Goal: Entertainment & Leisure: Consume media (video, audio)

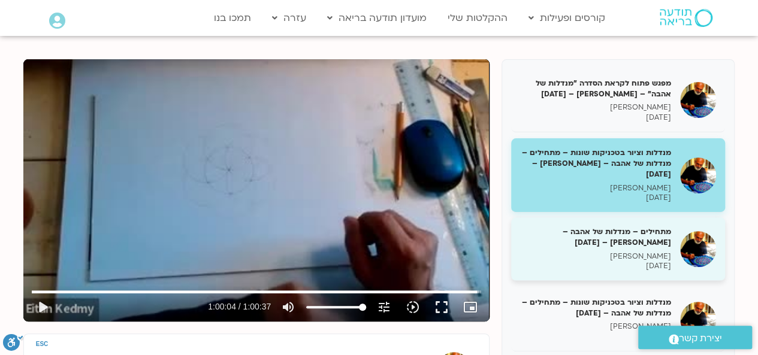
click at [604, 232] on h5 "מתחילים – מנדלות של אהבה – [PERSON_NAME] – [DATE]" at bounding box center [595, 237] width 151 height 22
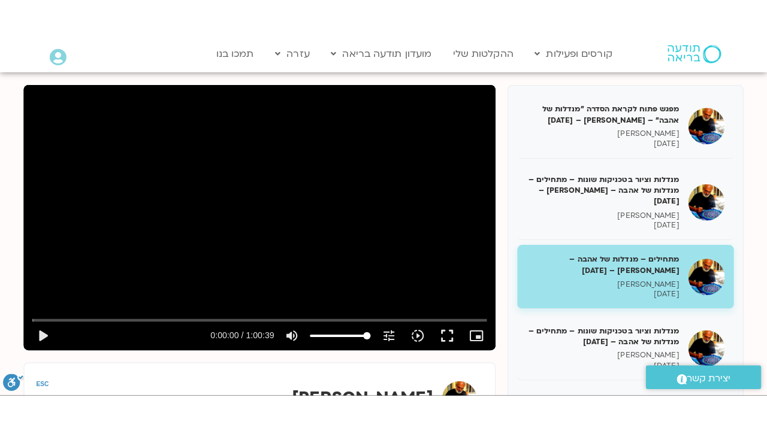
scroll to position [132, 0]
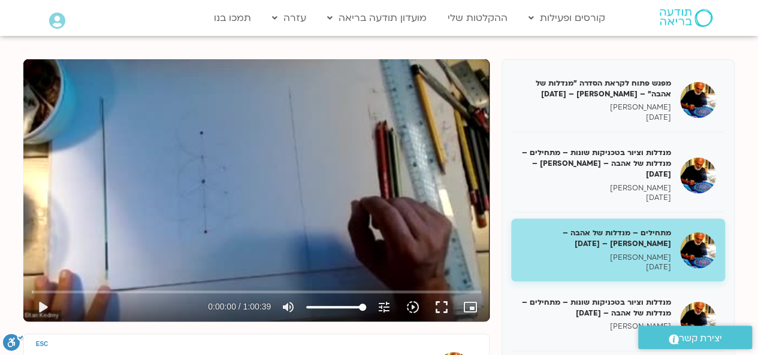
click at [208, 204] on div "Skip Ad play_arrow 0:00:00 / 1:00:39 volume_up Mute tune Resolution Auto 240p s…" at bounding box center [256, 190] width 466 height 262
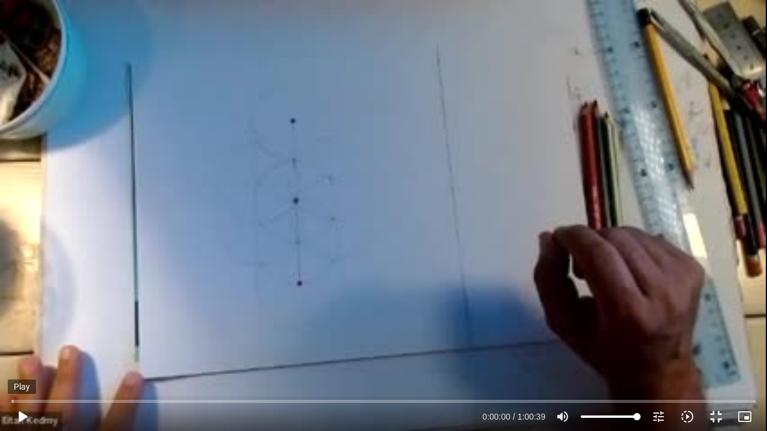
click at [26, 355] on button "play_arrow" at bounding box center [22, 416] width 29 height 29
click at [16, 355] on input "Seek" at bounding box center [383, 401] width 744 height 7
click at [23, 355] on input "Seek" at bounding box center [383, 401] width 744 height 7
click at [20, 355] on input "Seek" at bounding box center [383, 401] width 744 height 7
click at [142, 317] on div "Skip Ad 1:20 pause 0:06:00 / 1:00:39 volume_up Mute tune Resolution Auto 240p s…" at bounding box center [383, 215] width 767 height 431
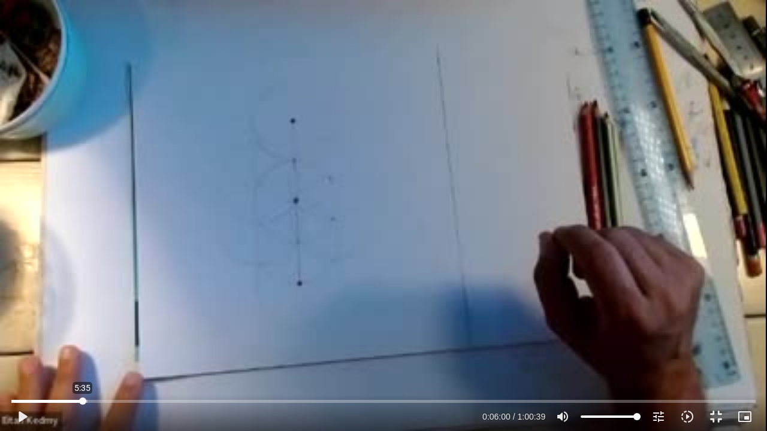
click at [83, 355] on input "Seek" at bounding box center [383, 401] width 744 height 7
click at [146, 324] on div "Skip Ad 5:44 play_arrow 0:05:34 / 1:00:39 volume_up Mute tune Resolution Auto 2…" at bounding box center [383, 215] width 767 height 431
click at [85, 355] on input "Seek" at bounding box center [383, 401] width 744 height 7
click at [86, 355] on input "Seek" at bounding box center [383, 401] width 744 height 7
click at [115, 241] on div "Skip Ad 6:01 pause 0:09:45 / 1:00:39 volume_up Mute tune Resolution Auto 240p s…" at bounding box center [383, 215] width 767 height 431
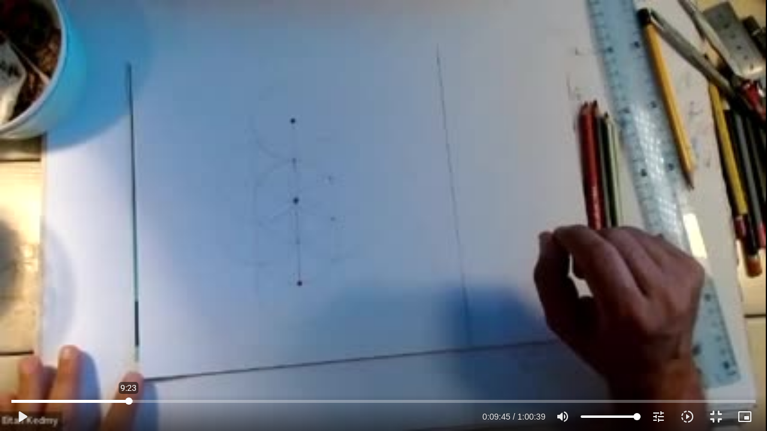
click at [129, 355] on input "Seek" at bounding box center [383, 401] width 744 height 7
click at [140, 331] on div "Skip Ad 9:23 play_arrow 0:09:23 / 1:00:39 volume_up Mute tune Resolution Auto 2…" at bounding box center [383, 215] width 767 height 431
click at [149, 310] on div "Skip Ad 9:23 pause 0:12:05 / 1:00:39 volume_up Mute tune Resolution Auto 240p s…" at bounding box center [383, 215] width 767 height 431
click at [149, 310] on div "Skip Ad 9:23 play_arrow 0:12:06 / 1:00:39 volume_up Mute tune Resolution Auto 2…" at bounding box center [383, 215] width 767 height 431
click at [157, 301] on div "Skip Ad 9:23 pause 0:15:32 / 1:00:39 volume_up Mute tune Resolution Auto 240p s…" at bounding box center [383, 215] width 767 height 431
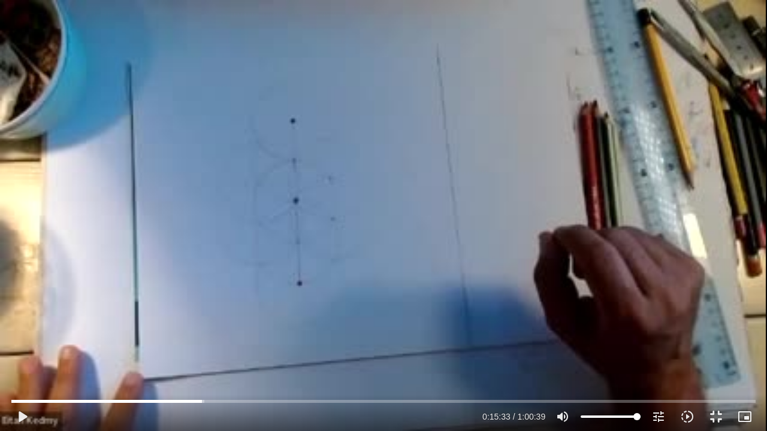
click at [140, 196] on div "Skip Ad 9:23 play_arrow 0:15:33 / 1:00:39 volume_up Mute tune Resolution Auto 2…" at bounding box center [383, 215] width 767 height 431
type input "935.680117"
